Goal: Obtain resource: Download file/media

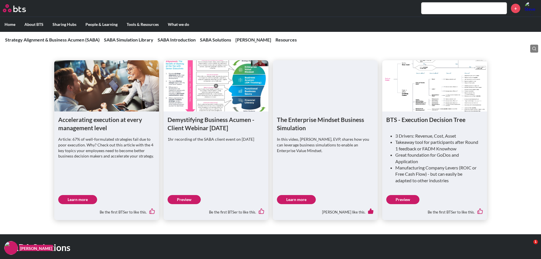
scroll to position [466, 0]
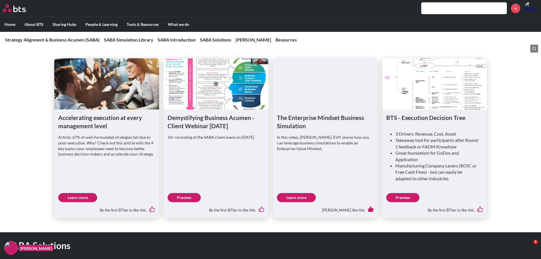
click at [407, 196] on link "Preview" at bounding box center [402, 197] width 33 height 9
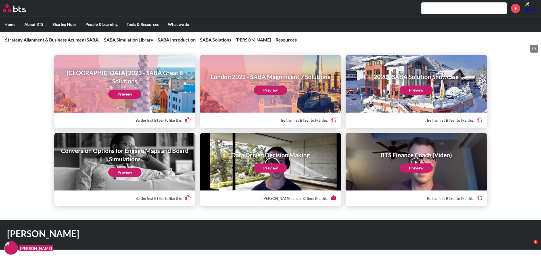
scroll to position [921, 0]
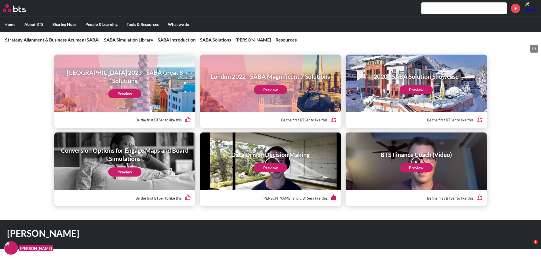
click at [416, 95] on div "2020 - SABA Solution Showcase Preview" at bounding box center [416, 84] width 141 height 58
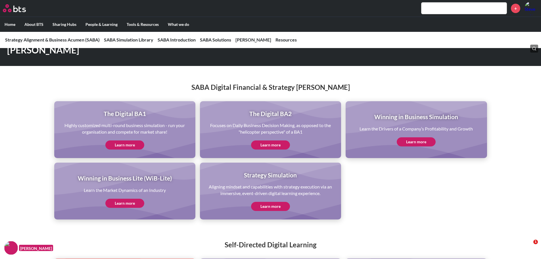
scroll to position [1105, 0]
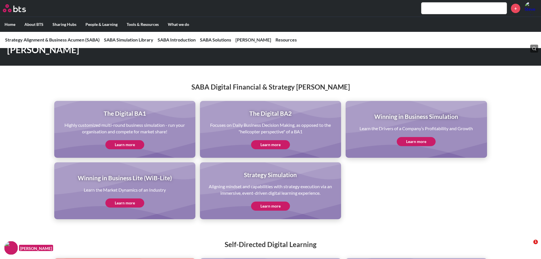
click at [274, 142] on link "Learn more" at bounding box center [270, 144] width 39 height 9
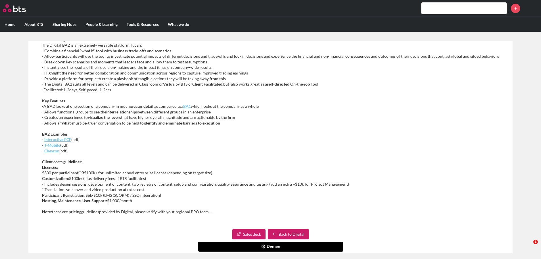
scroll to position [143, 0]
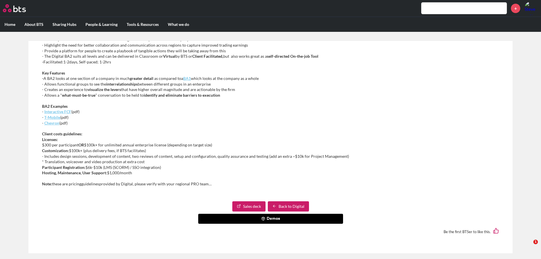
click at [254, 205] on link "Sales deck" at bounding box center [248, 206] width 33 height 10
